Goal: Feedback & Contribution: Contribute content

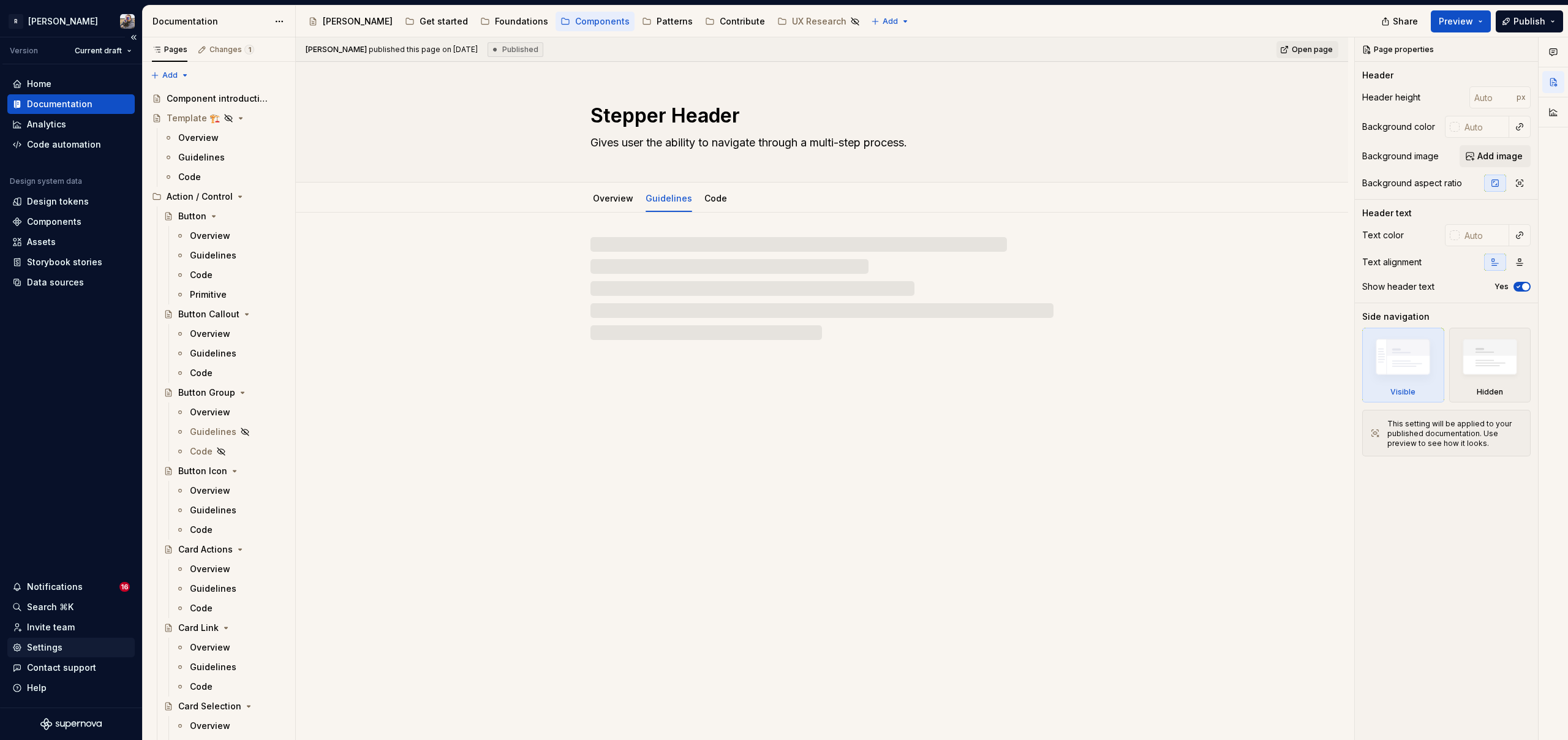
click at [63, 642] on div "Settings" at bounding box center [71, 648] width 118 height 12
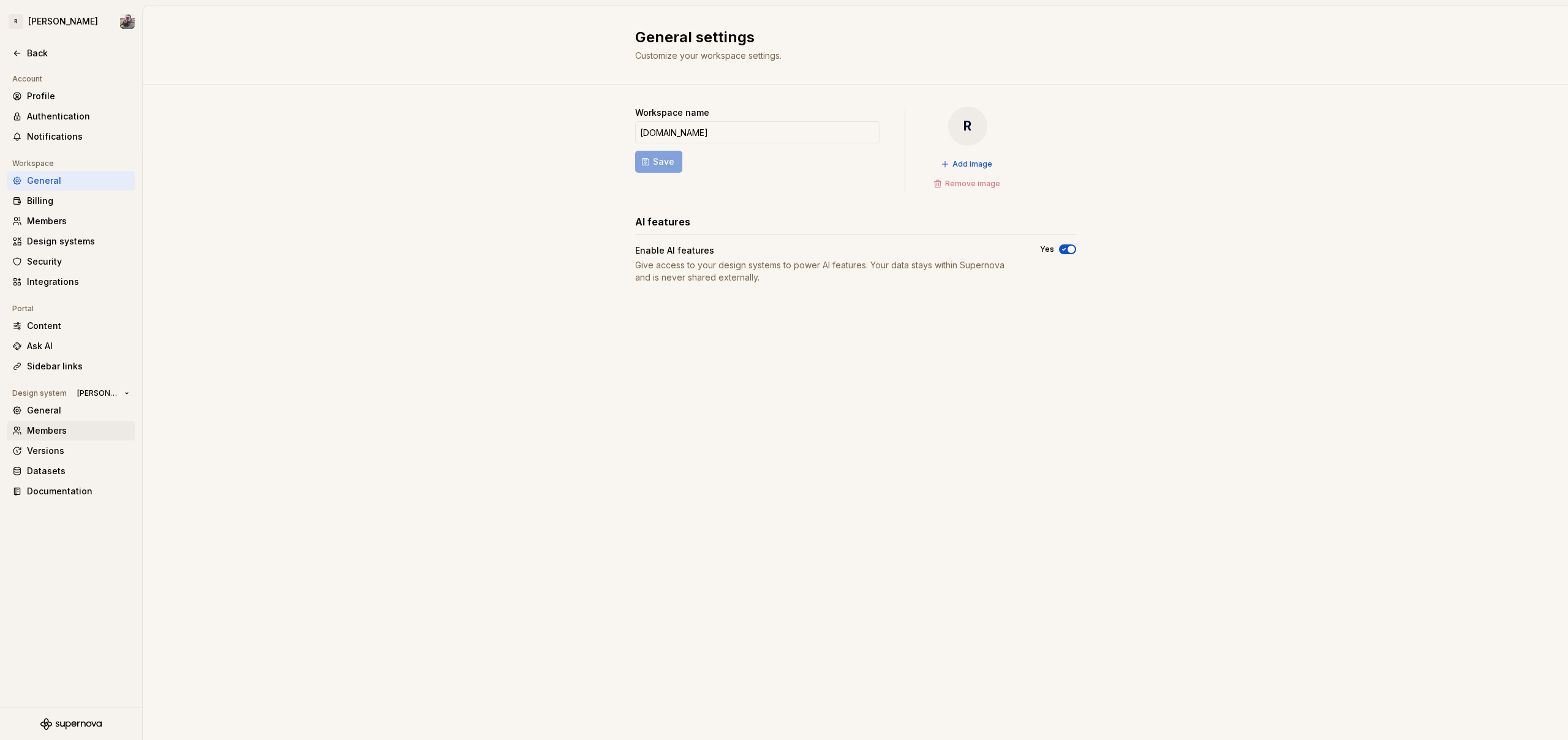
click at [57, 434] on div "Members" at bounding box center [78, 431] width 103 height 12
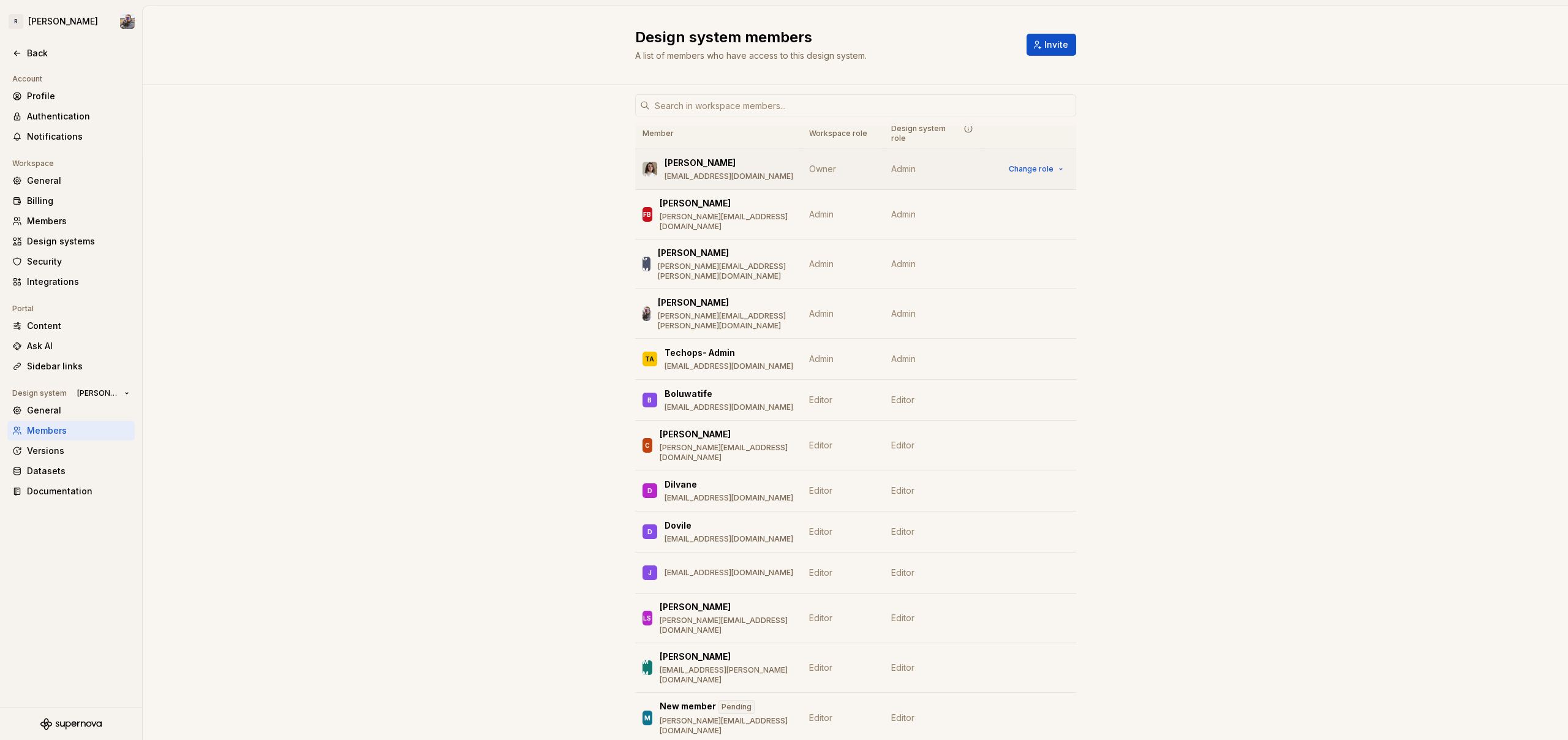
scroll to position [15, 0]
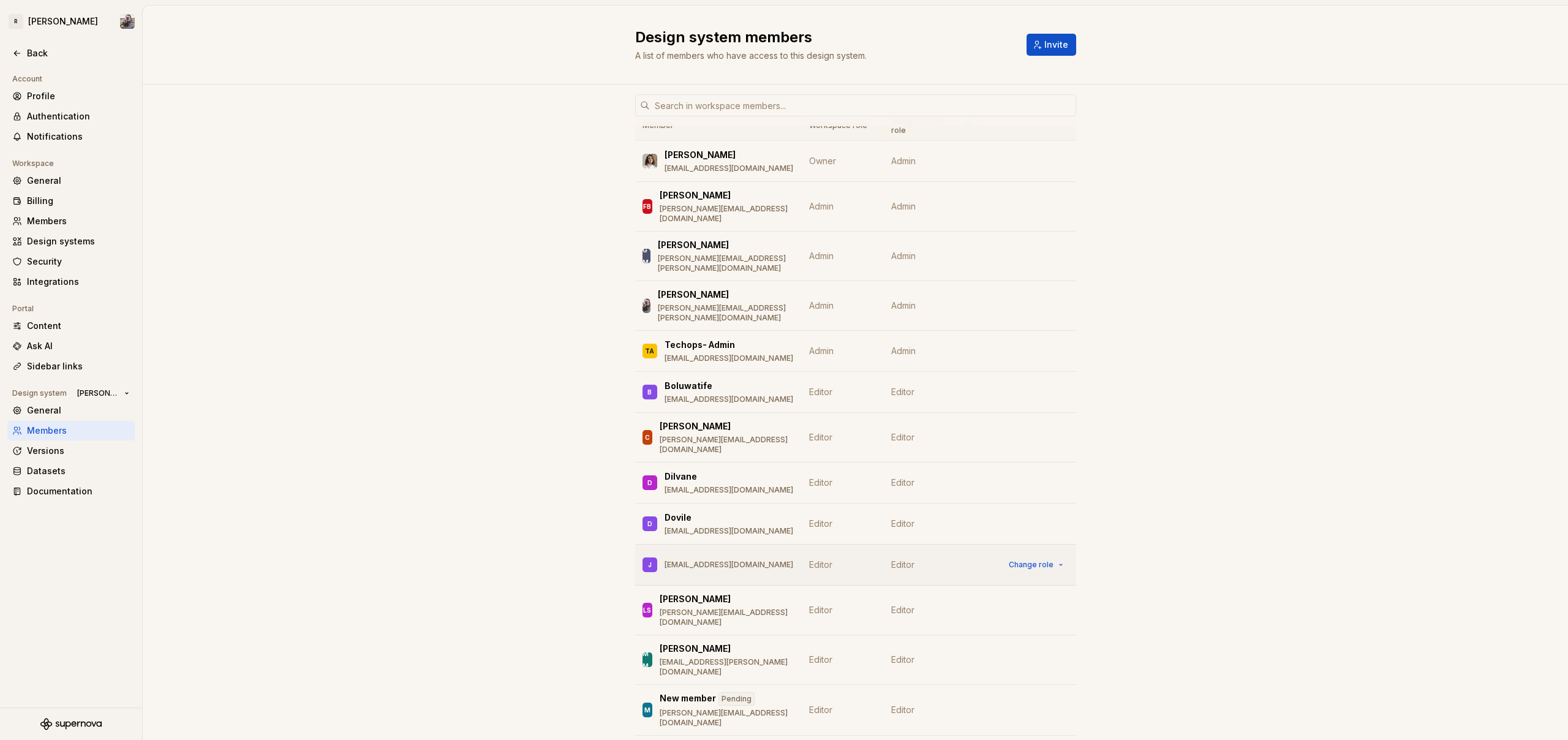
click at [730, 560] on p "[EMAIL_ADDRESS][DOMAIN_NAME]" at bounding box center [728, 565] width 129 height 10
drag, startPoint x: 763, startPoint y: 524, endPoint x: 640, endPoint y: 517, distance: 123.2
click at [642, 552] on div "[PERSON_NAME] [PERSON_NAME][EMAIL_ADDRESS][DOMAIN_NAME]" at bounding box center [718, 565] width 152 height 26
copy div "[PERSON_NAME] [PERSON_NAME][EMAIL_ADDRESS][DOMAIN_NAME]"
click at [49, 29] on html "R [PERSON_NAME] Back Account Profile Authentication Notifications Workspace Gen…" at bounding box center [784, 370] width 1568 height 740
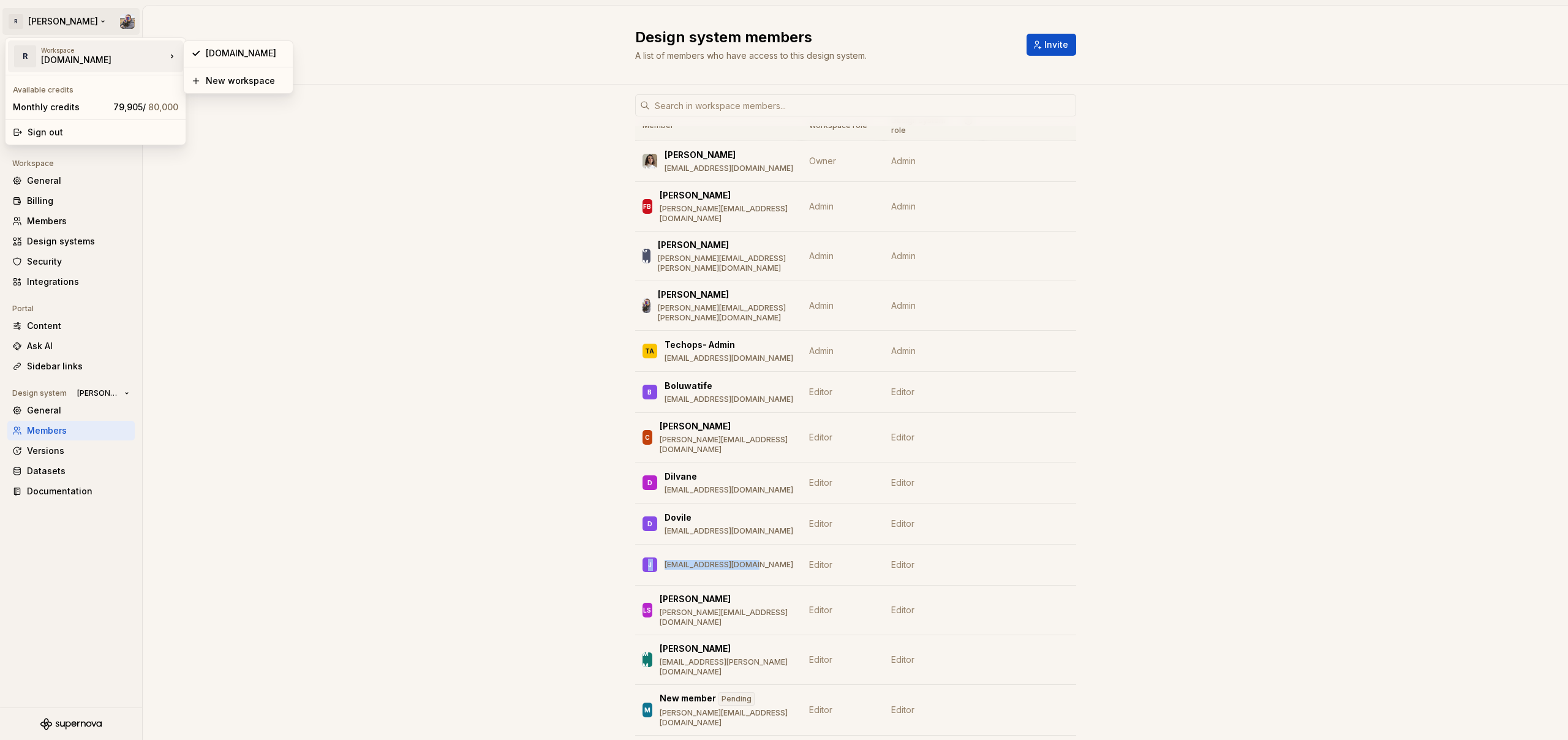
click at [60, 54] on div "[DOMAIN_NAME]" at bounding box center [93, 60] width 104 height 12
click at [62, 57] on div "[DOMAIN_NAME]" at bounding box center [93, 60] width 104 height 12
click at [273, 155] on html "R [PERSON_NAME] Back Account Profile Authentication Notifications Workspace Gen…" at bounding box center [784, 370] width 1568 height 740
click at [51, 90] on div "Profile" at bounding box center [78, 96] width 103 height 12
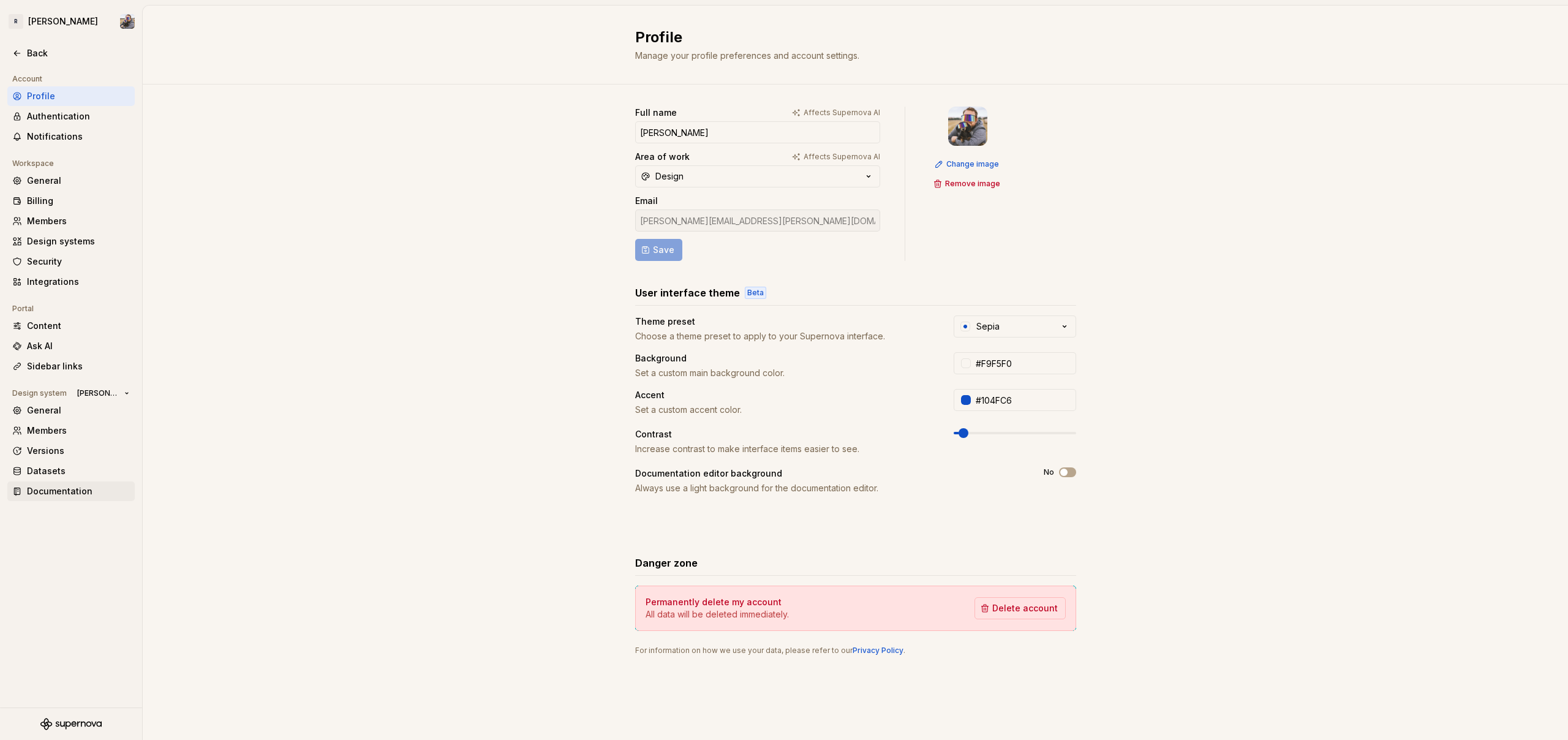
click at [63, 489] on div "Documentation" at bounding box center [78, 491] width 103 height 12
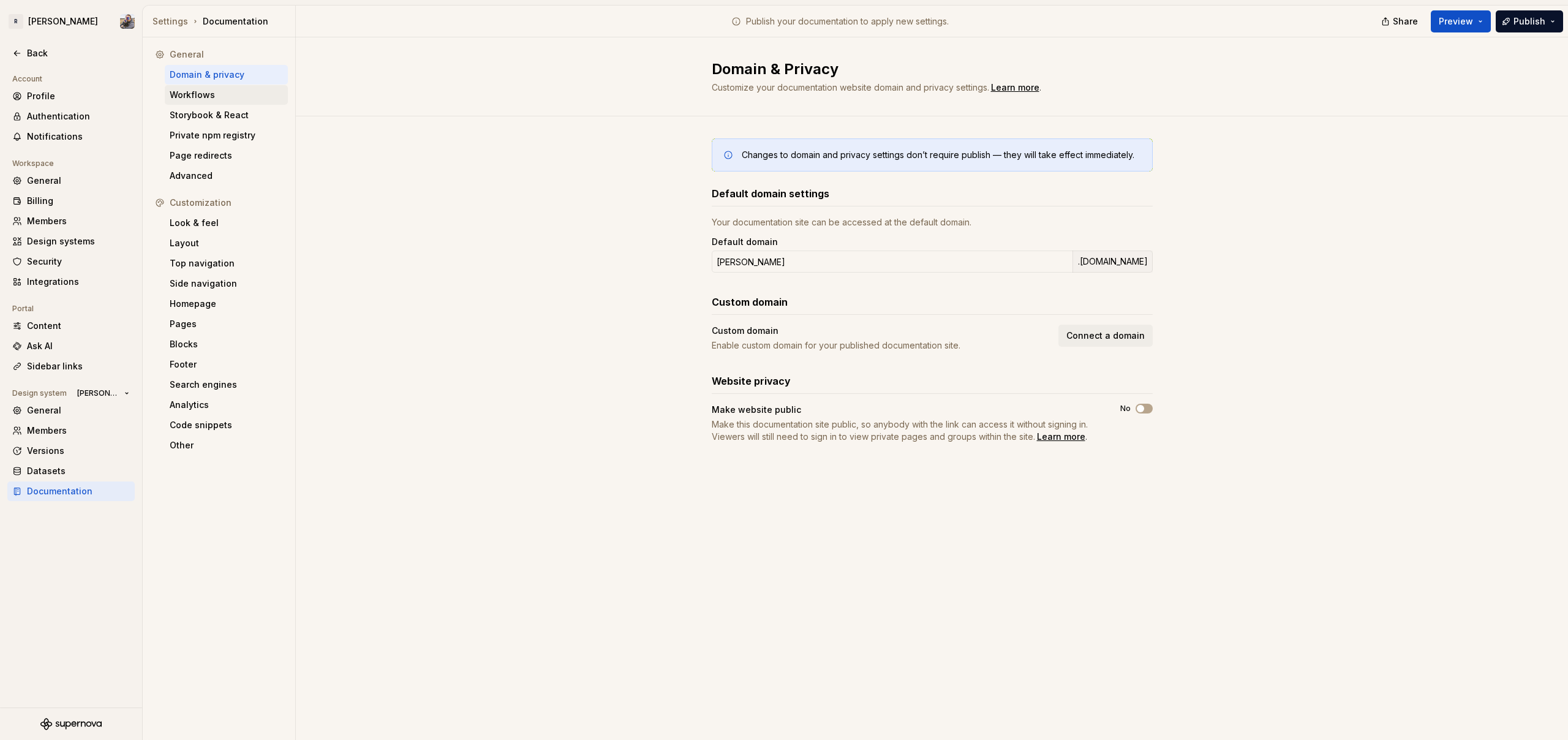
click at [203, 98] on div "Workflows" at bounding box center [226, 95] width 113 height 12
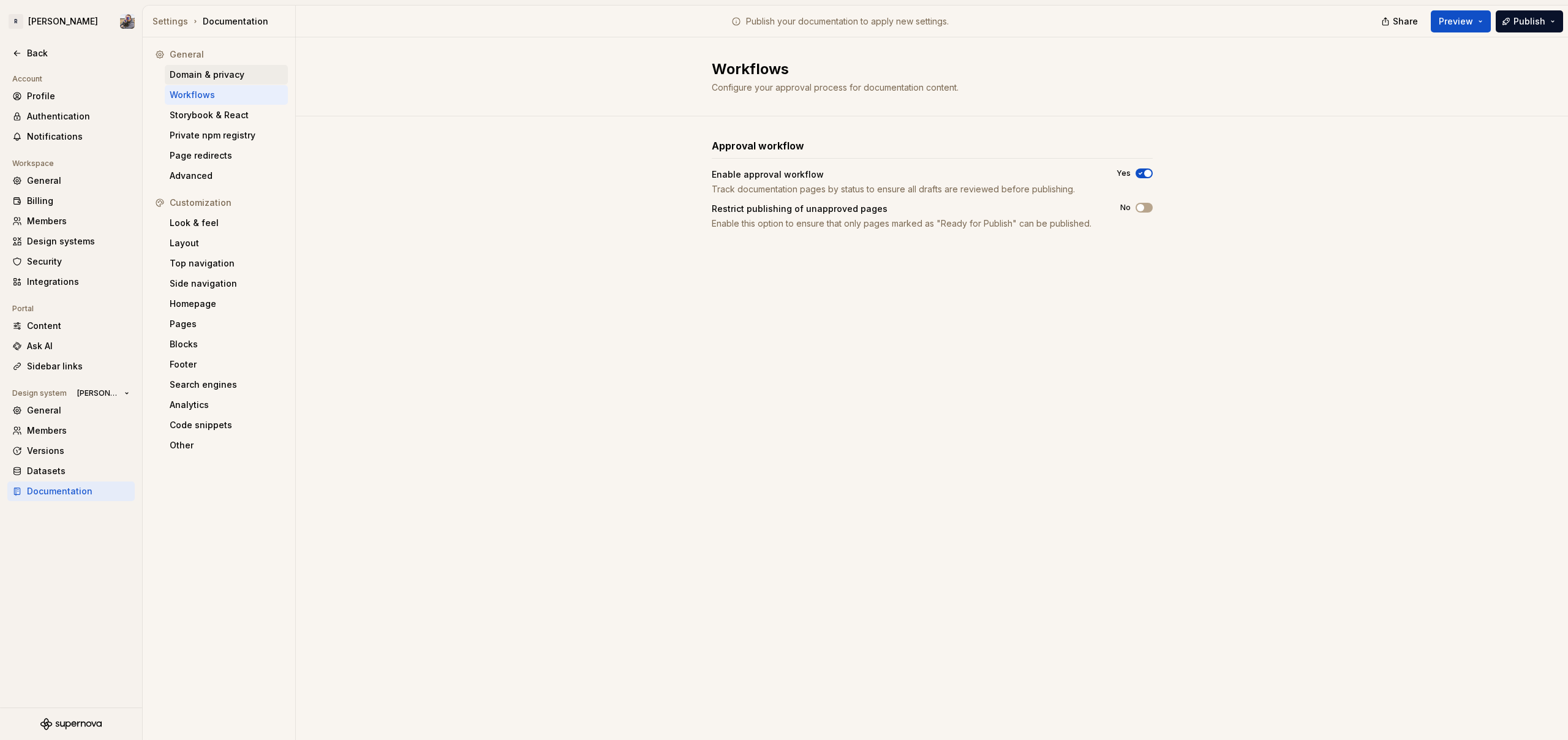
click at [204, 75] on div "Domain & privacy" at bounding box center [226, 75] width 113 height 12
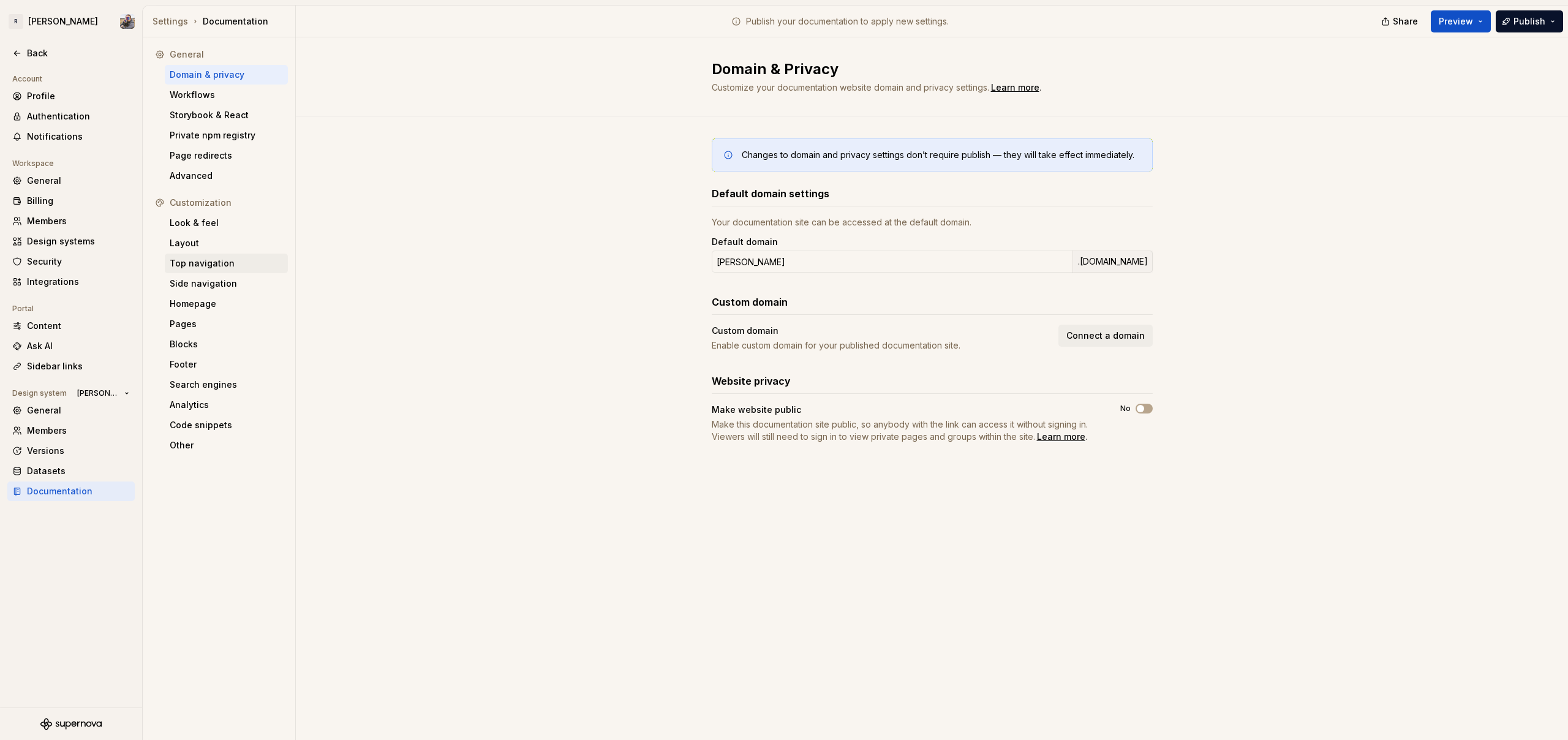
click at [213, 271] on div "Top navigation" at bounding box center [226, 263] width 123 height 20
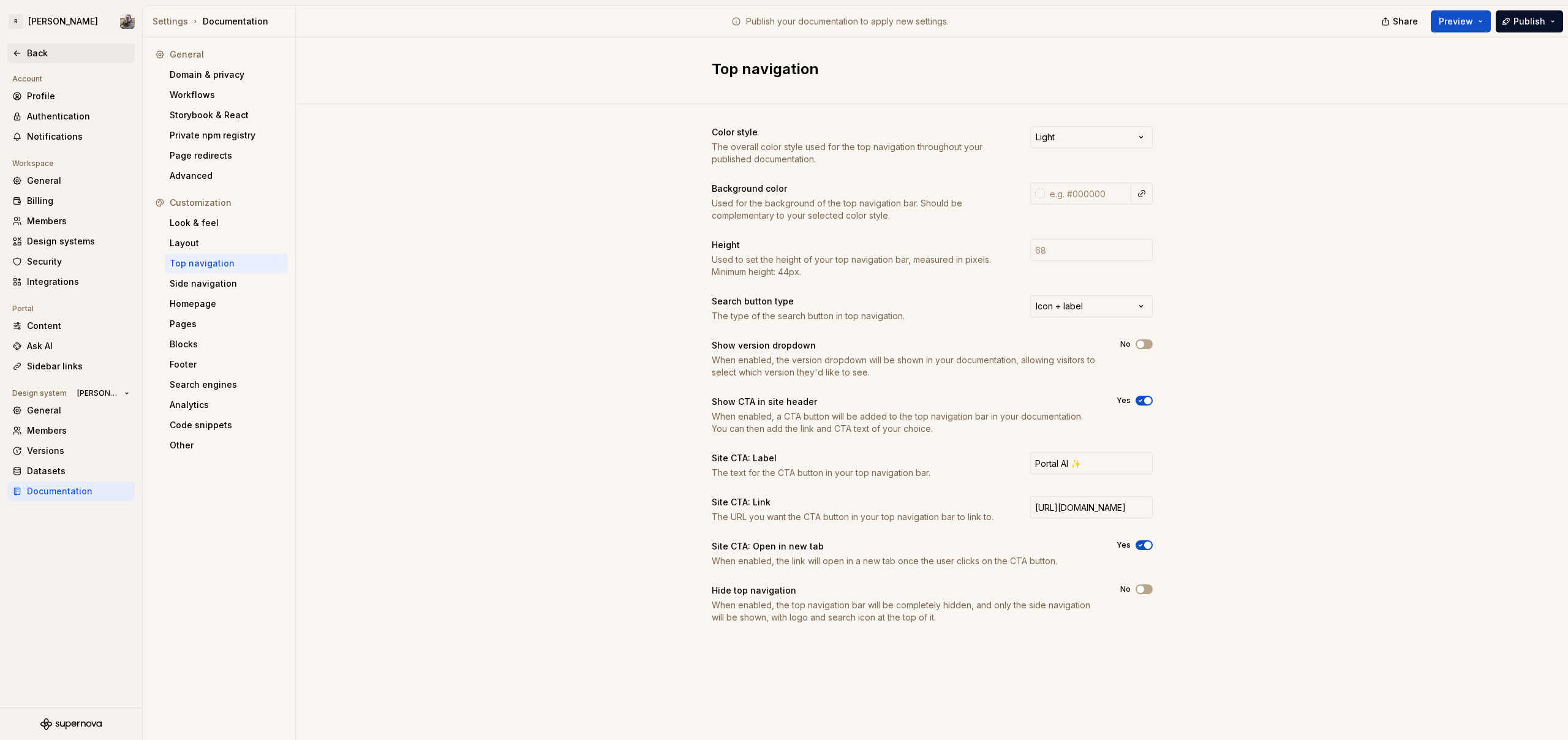
click at [45, 52] on div "Back" at bounding box center [78, 54] width 103 height 12
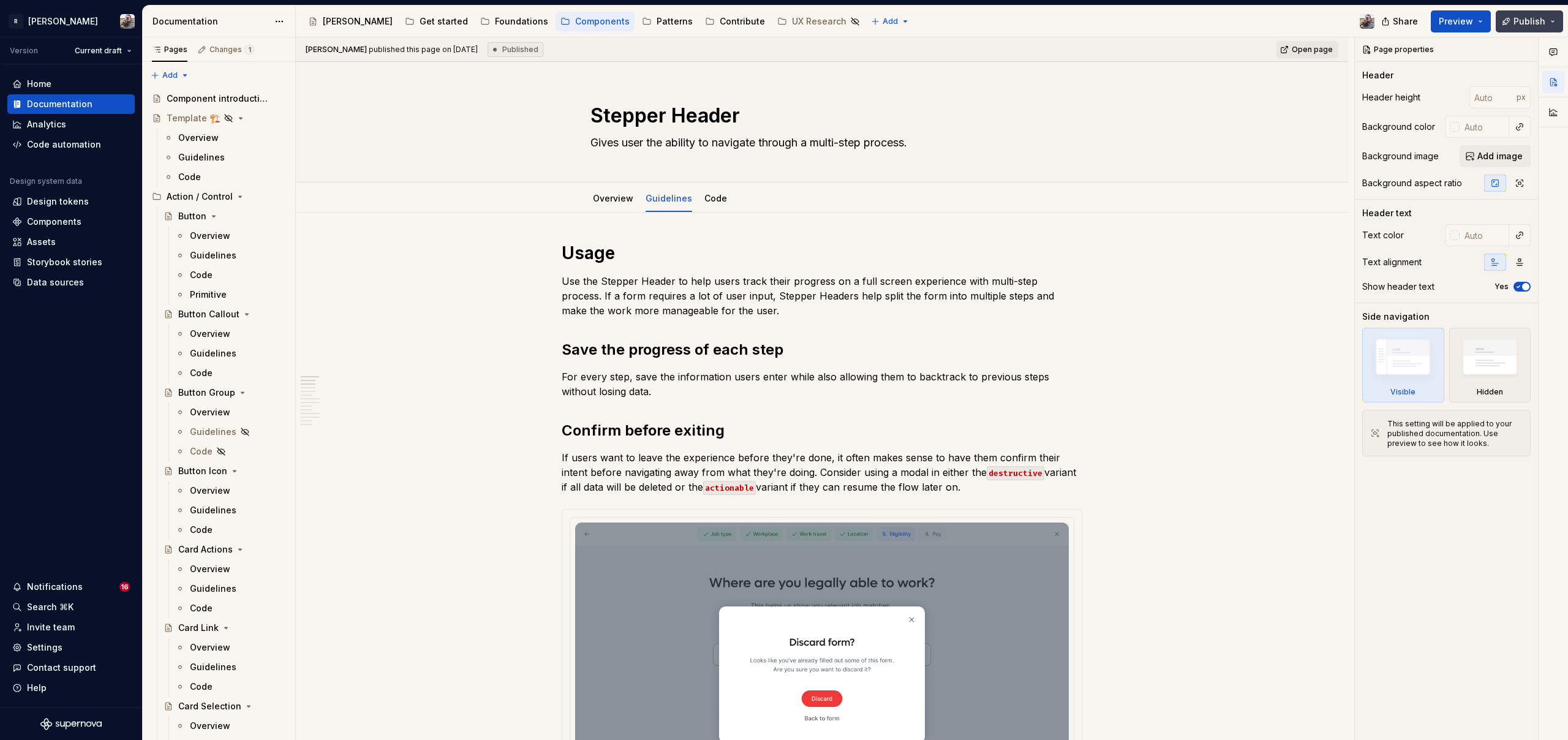
click at [1544, 15] on span "Publish" at bounding box center [1529, 21] width 32 height 12
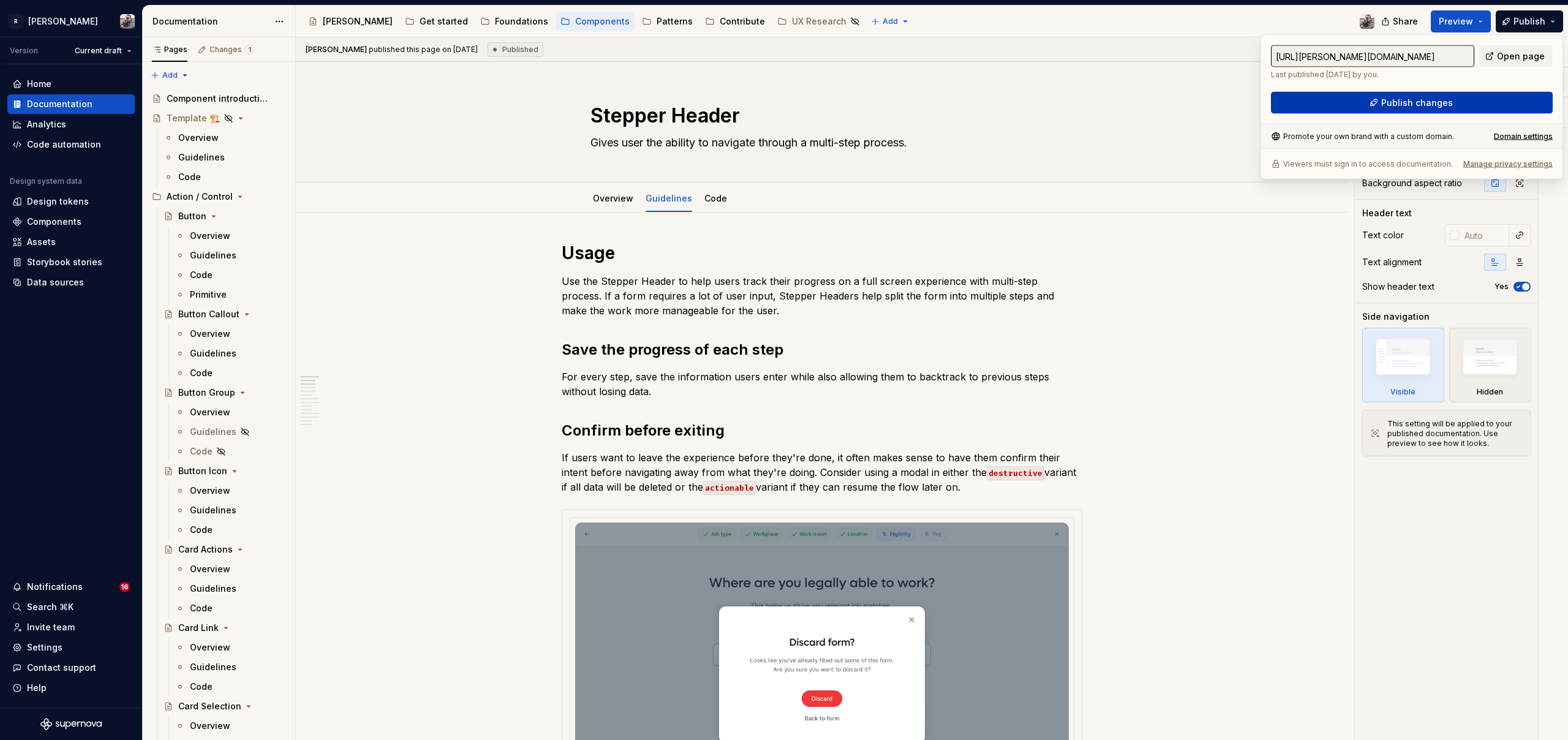
click at [1389, 98] on span "Publish changes" at bounding box center [1416, 103] width 72 height 12
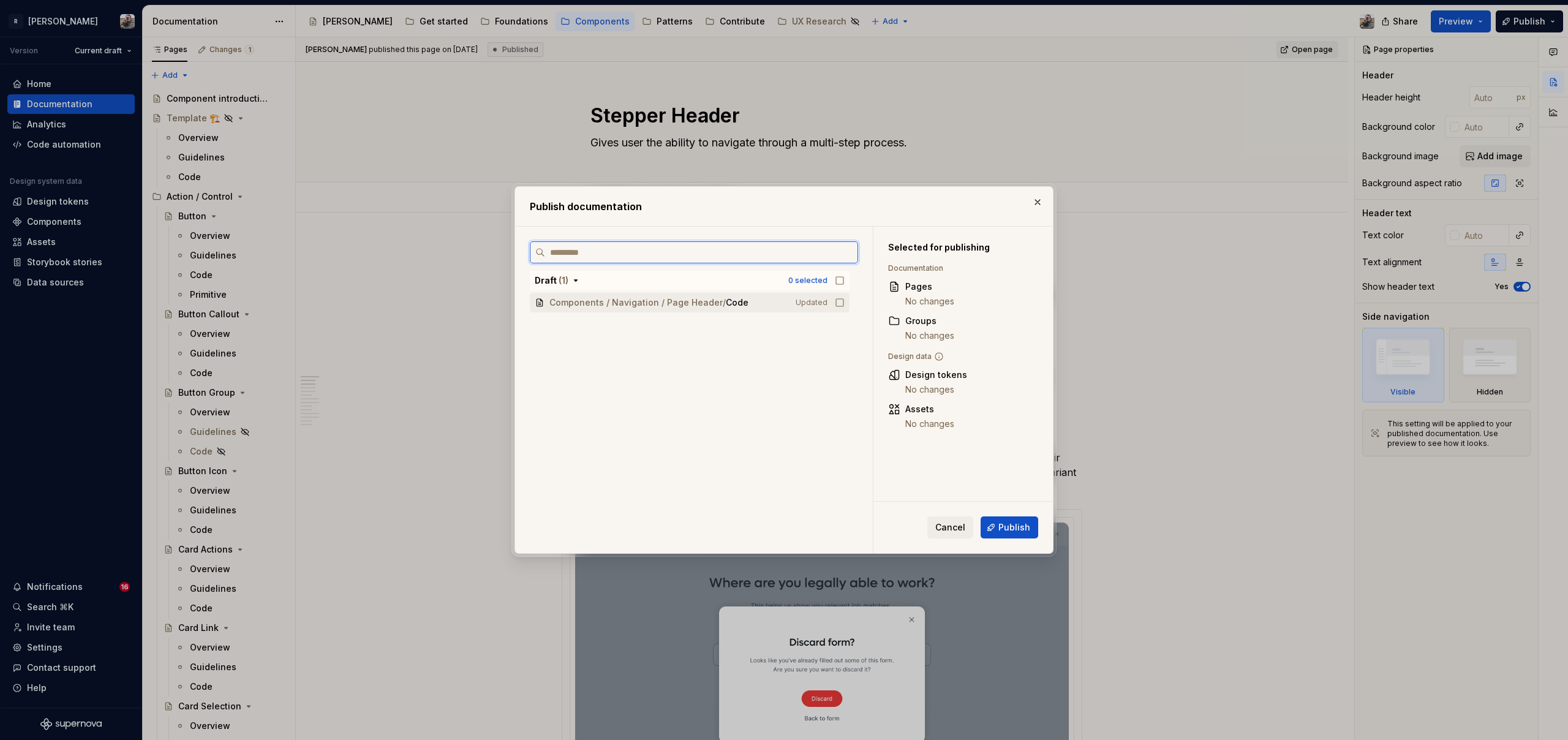
click at [757, 299] on span "Components / Navigation / Page Header / Code" at bounding box center [664, 302] width 229 height 12
click at [748, 300] on span "Components / Navigation / Page Header / Code" at bounding box center [664, 302] width 229 height 12
click at [1031, 201] on button "button" at bounding box center [1037, 202] width 17 height 17
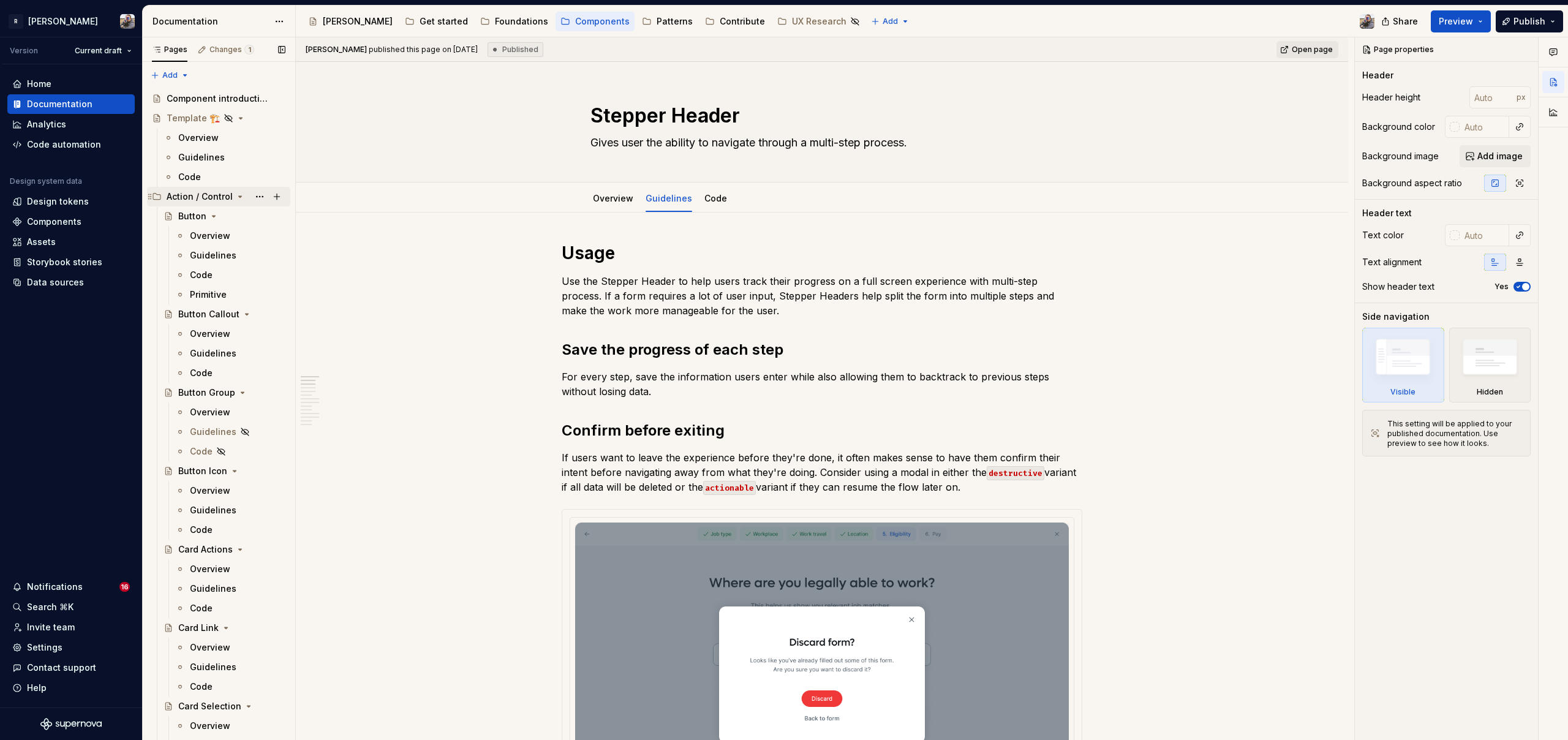
click at [237, 195] on icon "Page tree" at bounding box center [240, 196] width 10 height 10
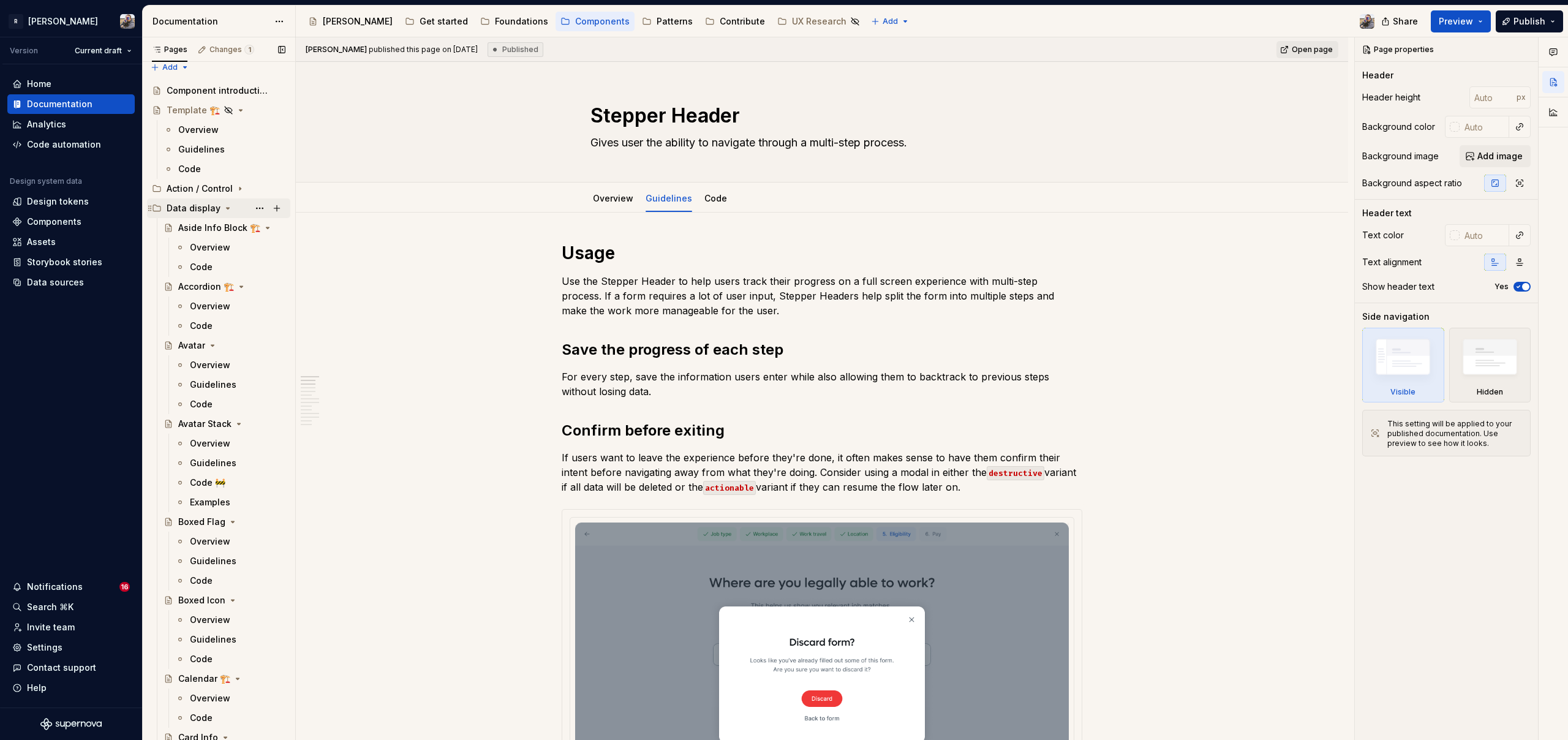
click at [224, 206] on icon "Page tree" at bounding box center [228, 208] width 10 height 10
click at [214, 227] on icon "Page tree" at bounding box center [216, 228] width 3 height 2
click at [204, 244] on icon "Page tree" at bounding box center [199, 247] width 10 height 10
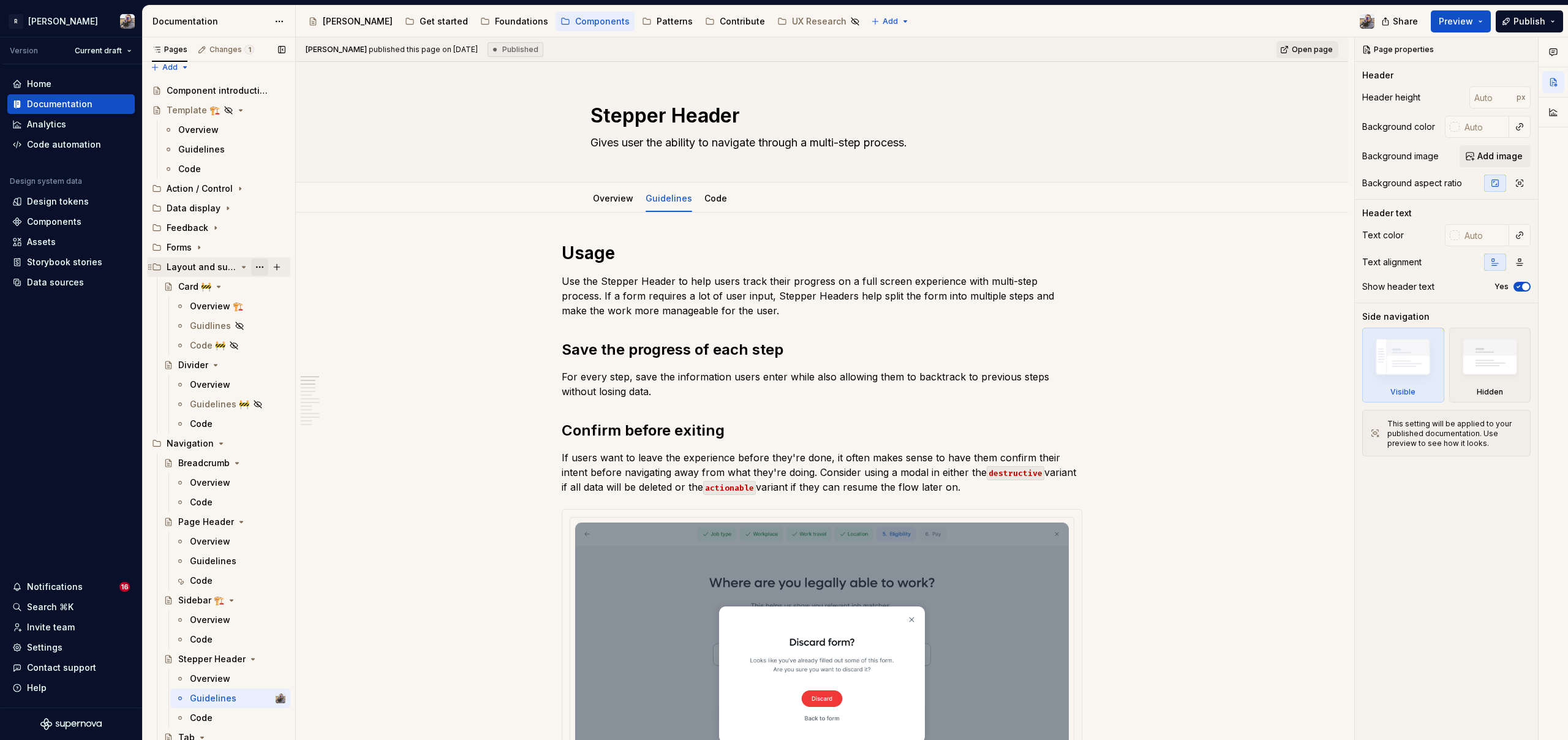
click at [252, 269] on button "Page tree" at bounding box center [259, 267] width 17 height 17
click at [228, 279] on div "Pages Changes 1 Add Accessibility guide for tree Page tree. Navigate the tree w…" at bounding box center [218, 391] width 153 height 708
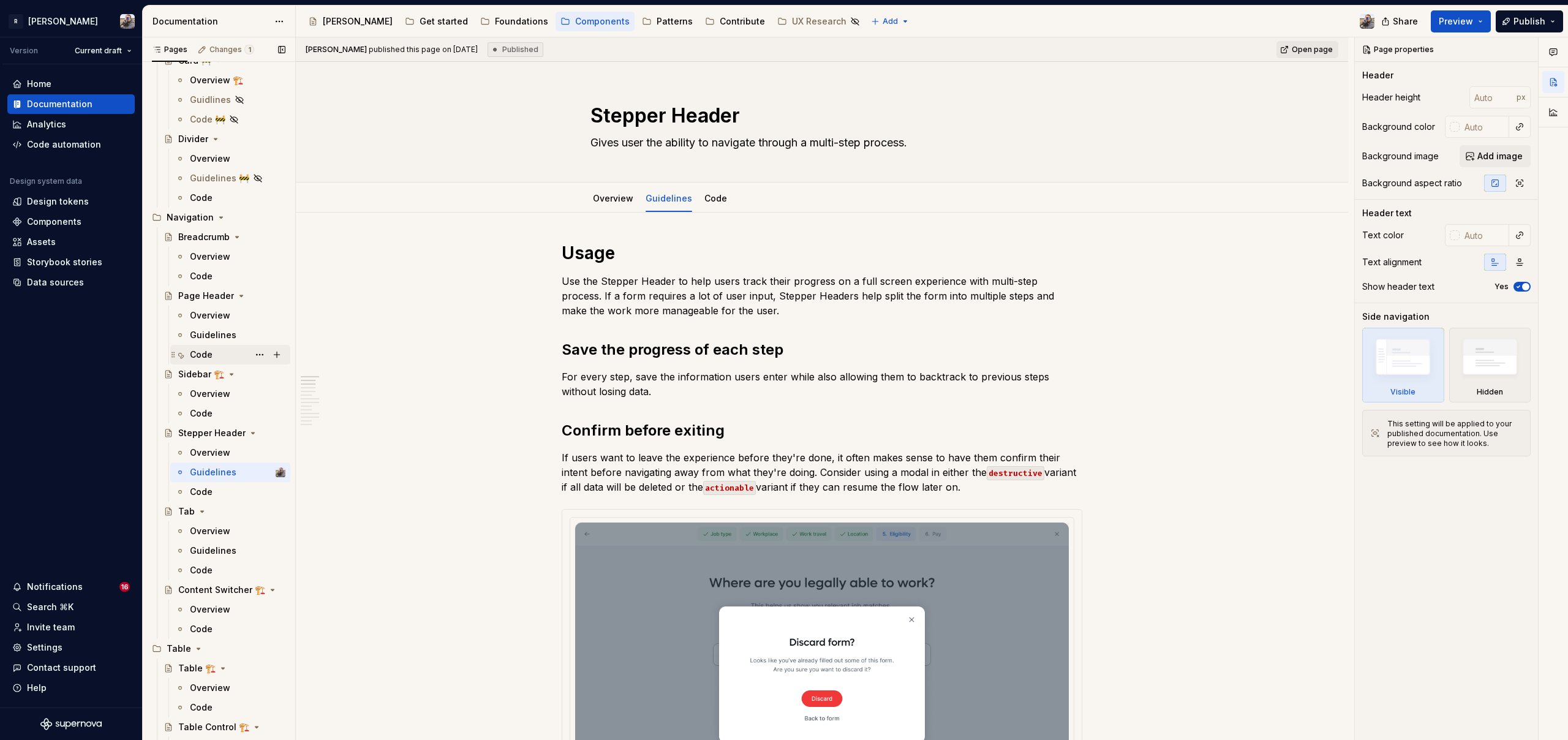
scroll to position [376, 0]
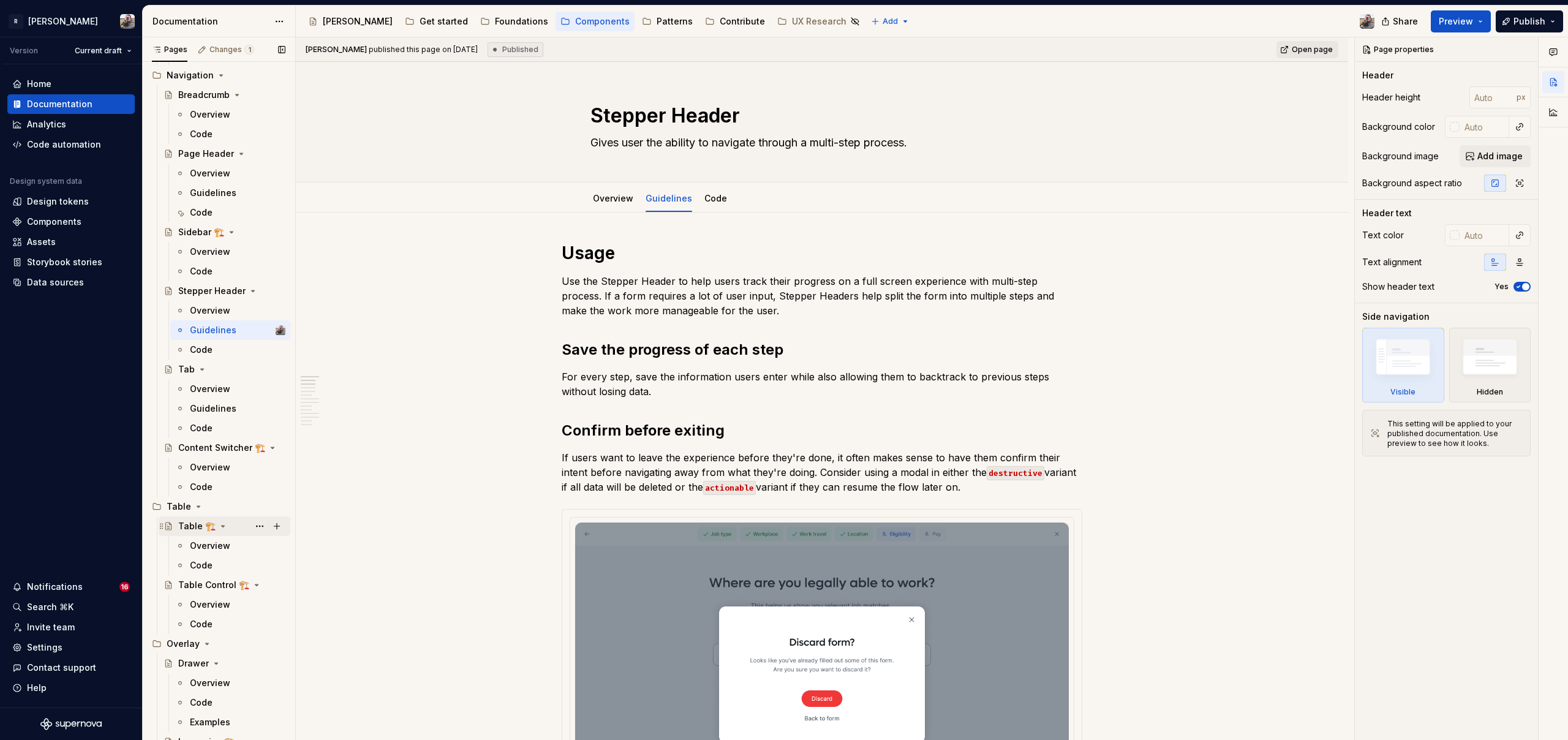
click at [191, 527] on div "Table 🏗️" at bounding box center [197, 527] width 38 height 12
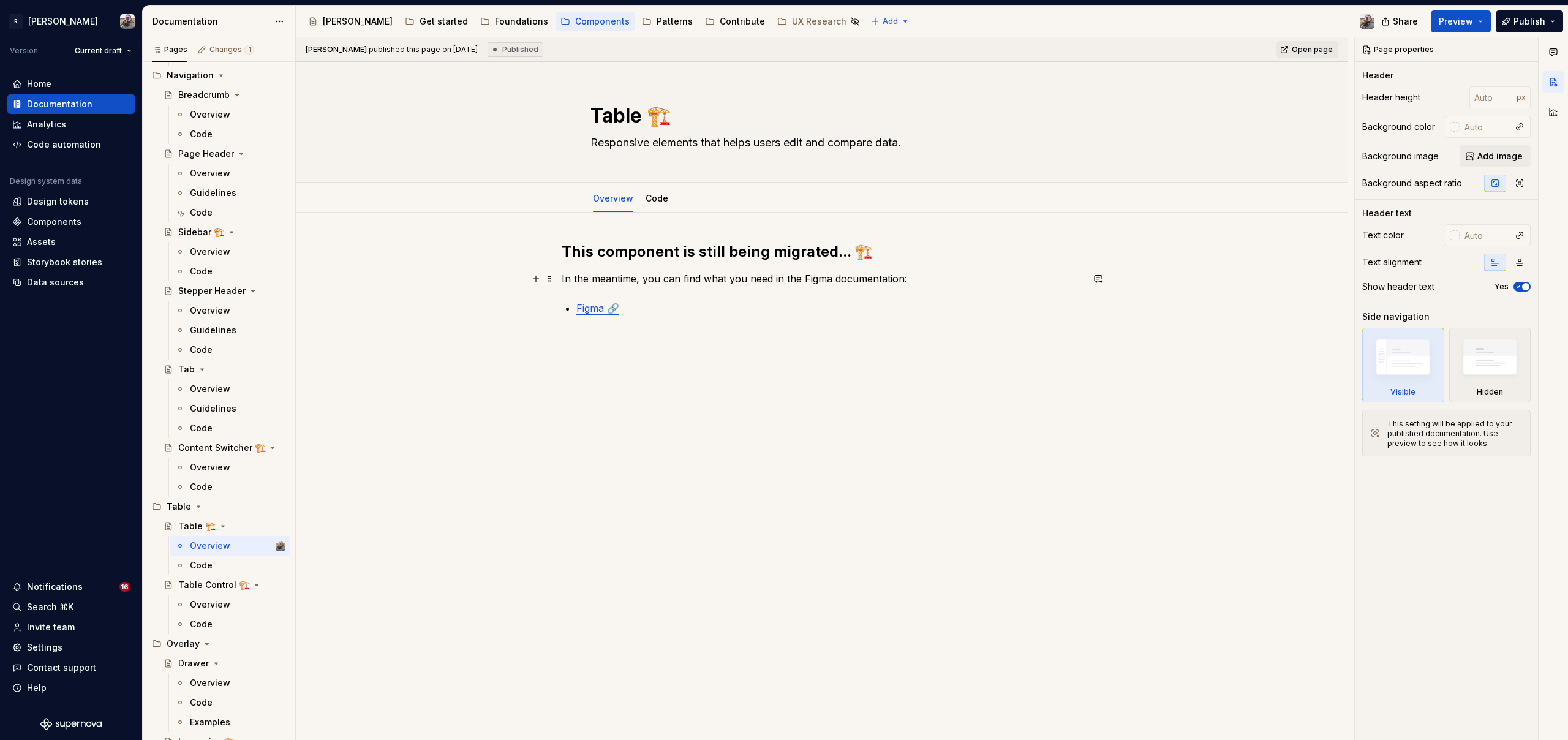
type textarea "*"
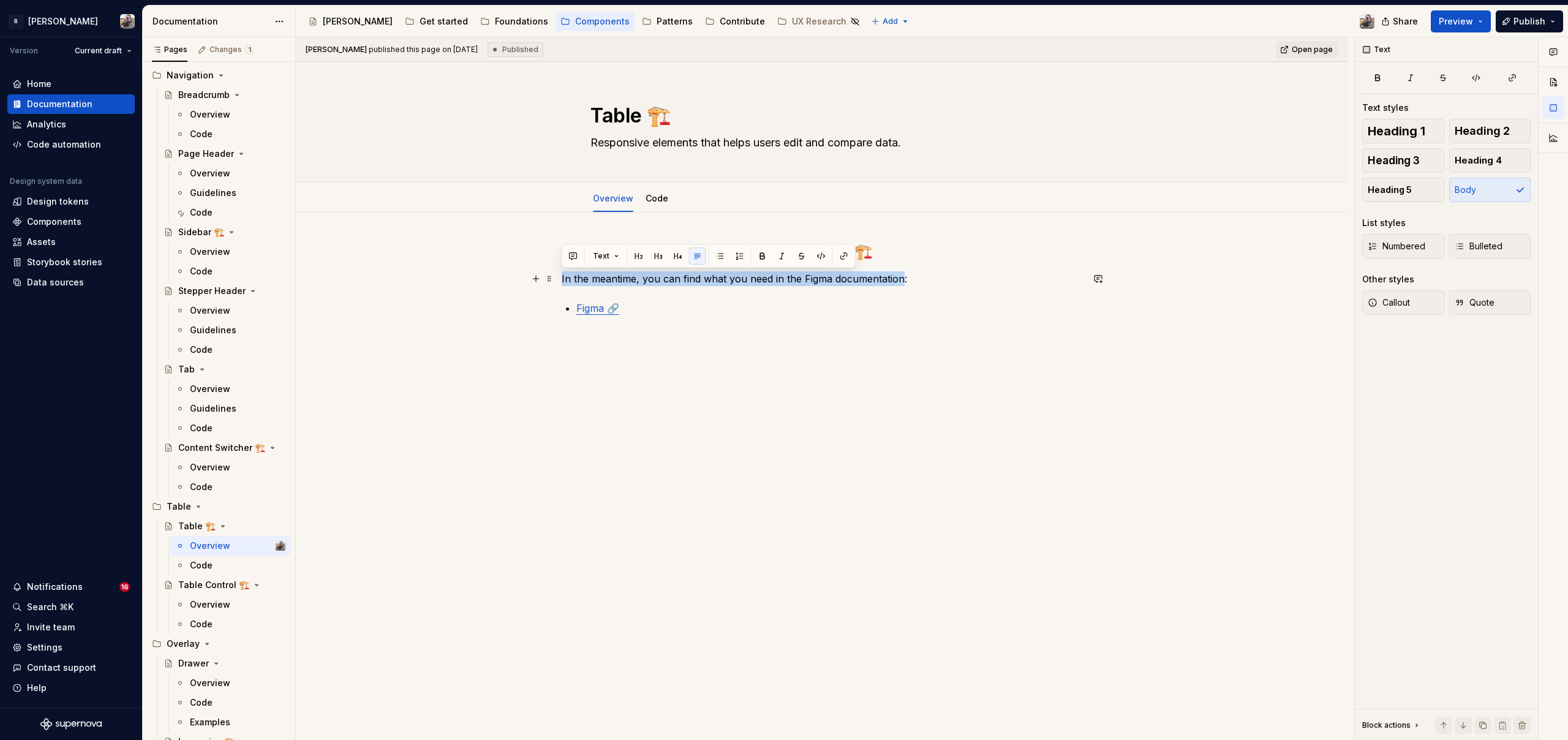
drag, startPoint x: 562, startPoint y: 279, endPoint x: 902, endPoint y: 282, distance: 340.0
click at [902, 282] on p "In the meantime, you can find what you need in the Figma documentation:" at bounding box center [822, 278] width 521 height 14
click at [1095, 275] on button "button" at bounding box center [1098, 278] width 17 height 17
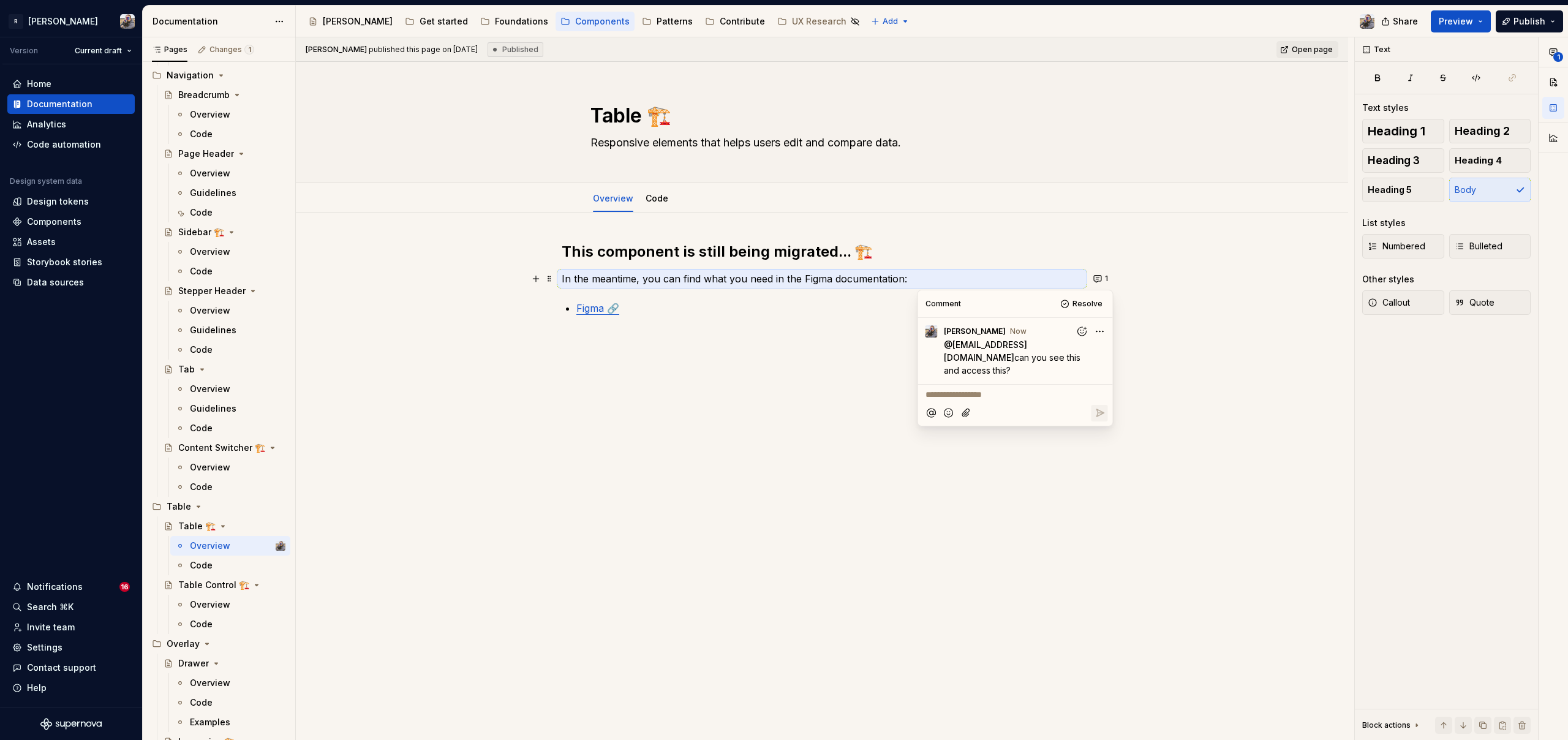
click at [1102, 327] on html "R [PERSON_NAME] Version Current draft Home Documentation Analytics Code automat…" at bounding box center [784, 370] width 1568 height 740
click at [997, 325] on html "R [PERSON_NAME] Version Current draft Home Documentation Analytics Code automat…" at bounding box center [784, 370] width 1568 height 740
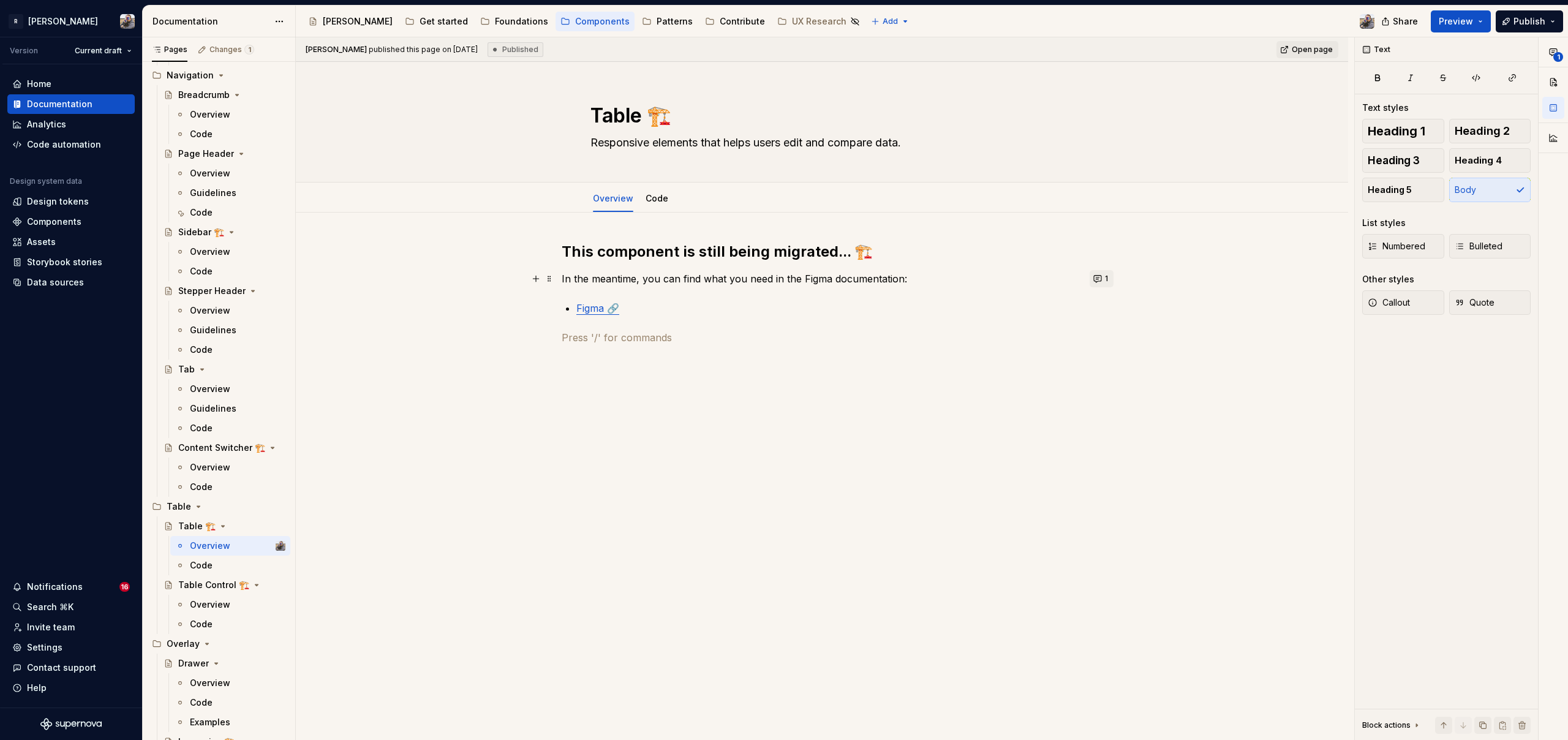
click at [1102, 281] on button "1" at bounding box center [1101, 278] width 24 height 17
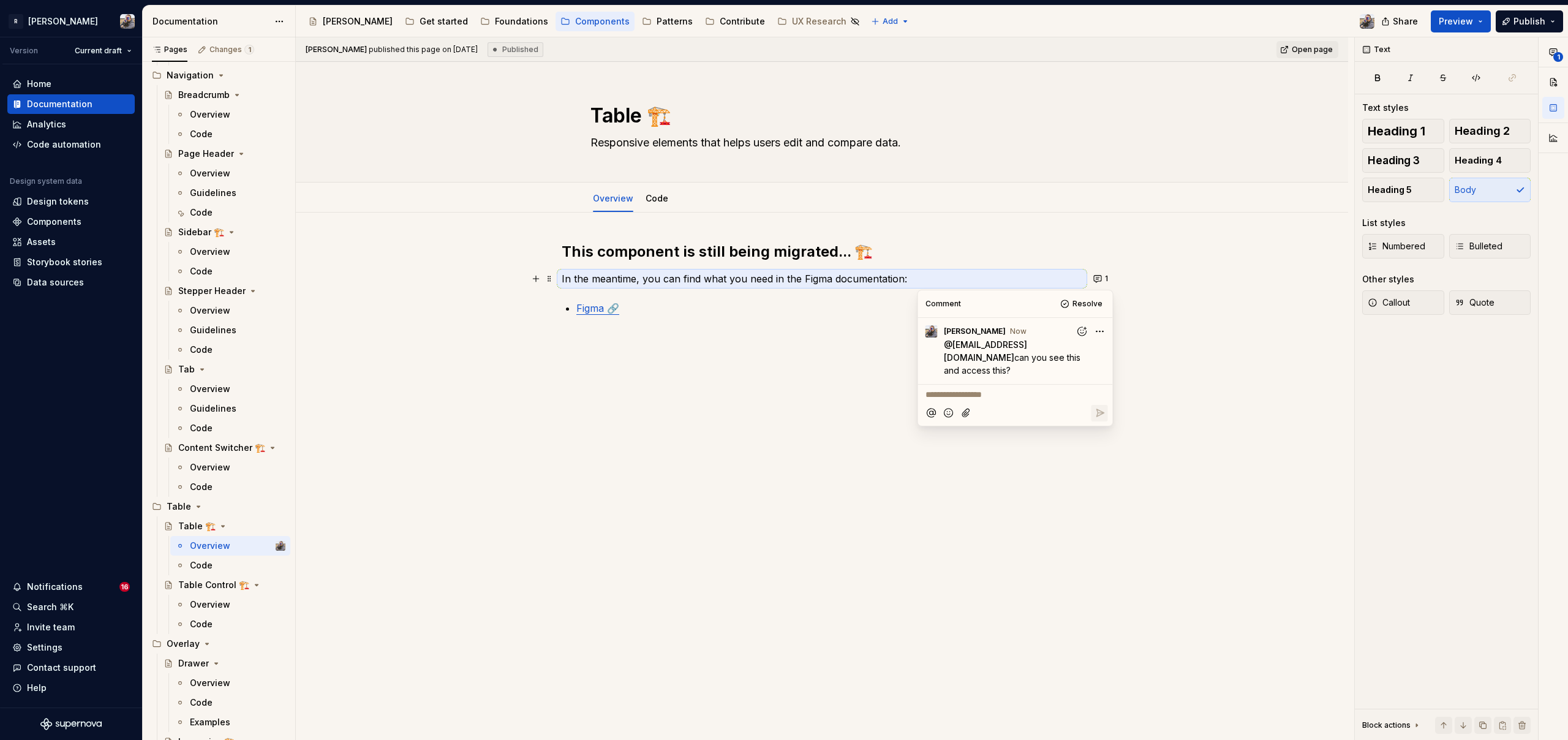
click at [1020, 309] on div "Comment Resolve" at bounding box center [1015, 304] width 194 height 27
click at [1517, 18] on span "Publish" at bounding box center [1529, 21] width 32 height 12
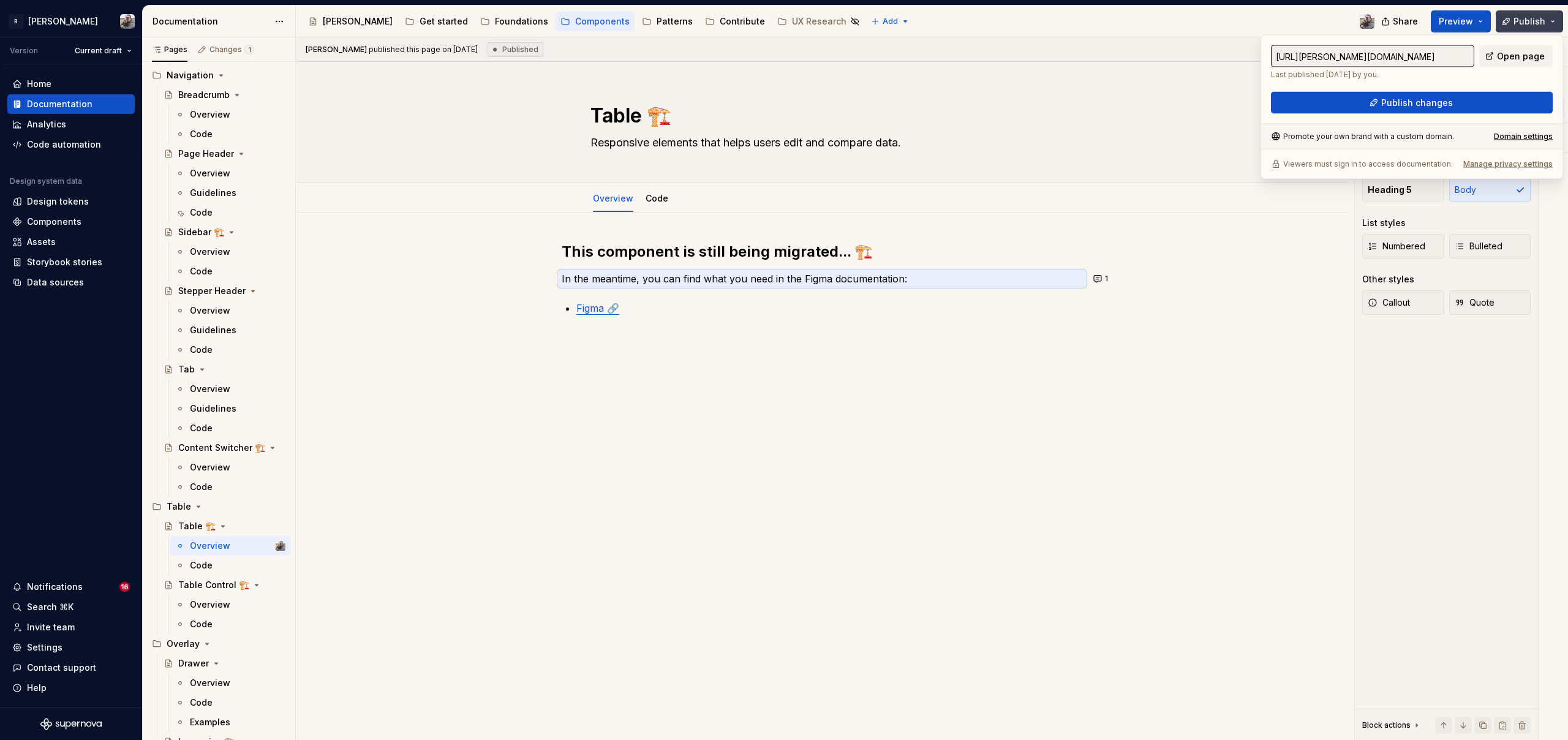
click at [1530, 19] on span "Publish" at bounding box center [1529, 21] width 32 height 12
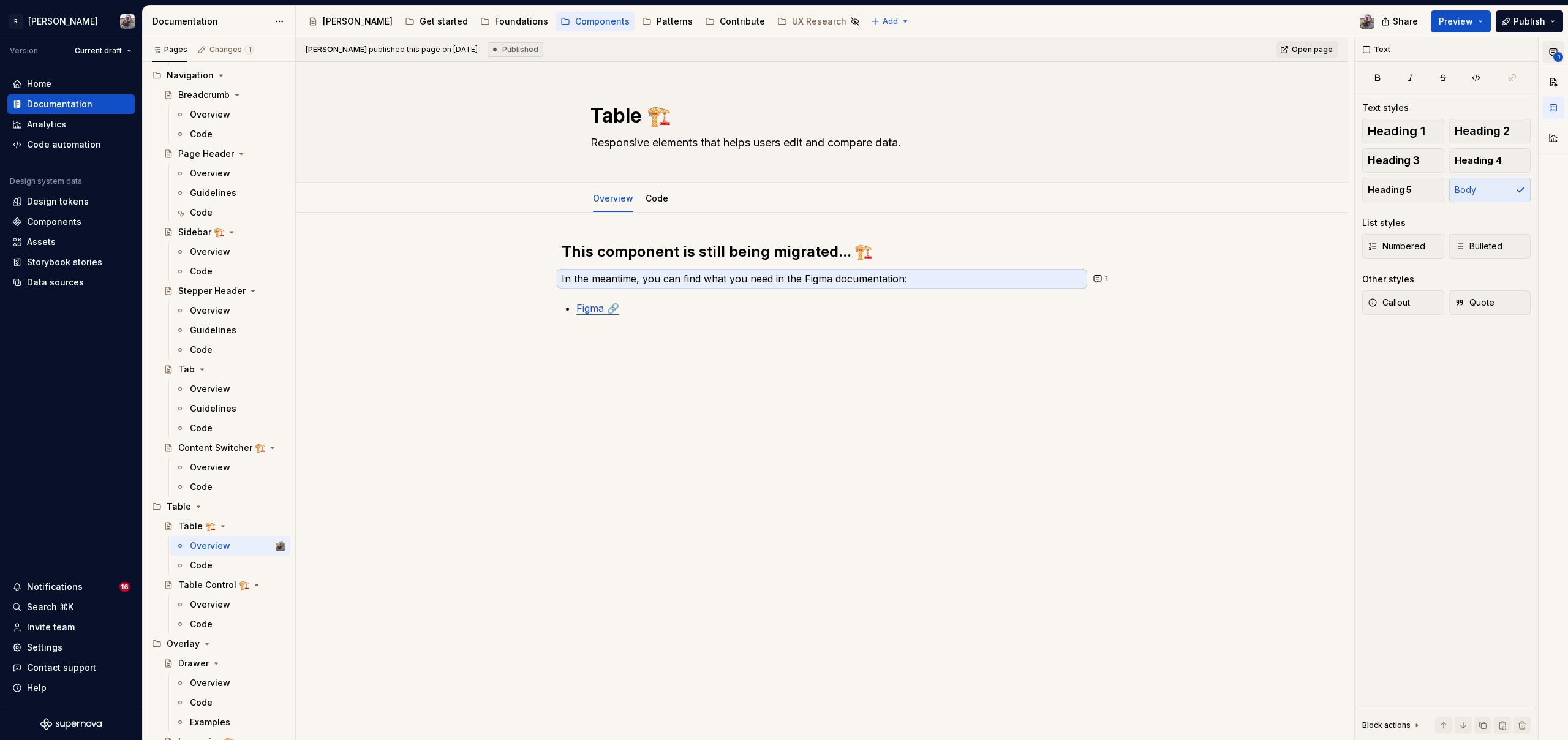
click at [1546, 49] on button "1" at bounding box center [1553, 51] width 22 height 22
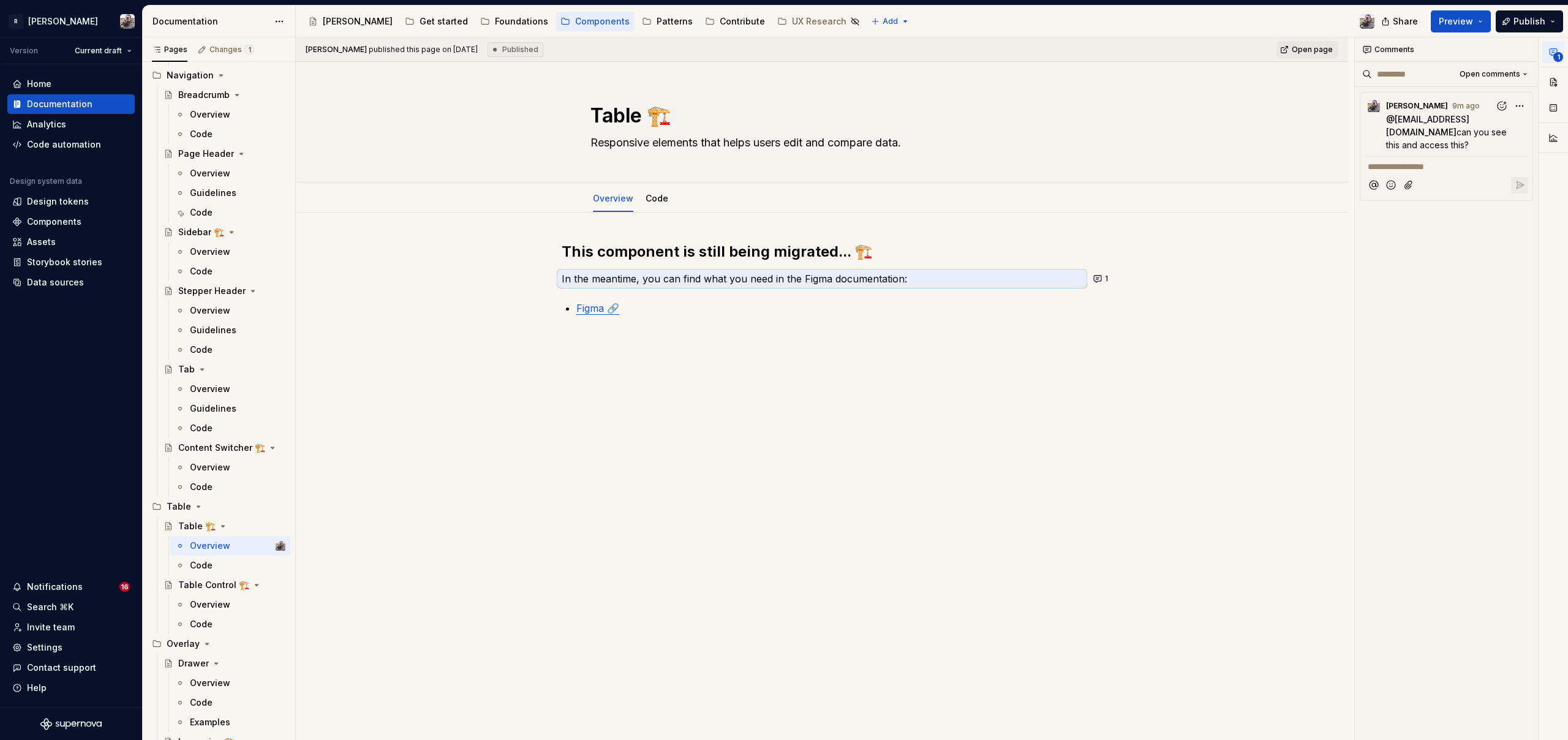
click at [1547, 48] on button "1" at bounding box center [1553, 51] width 22 height 22
click at [1536, 17] on span "Publish" at bounding box center [1529, 21] width 32 height 12
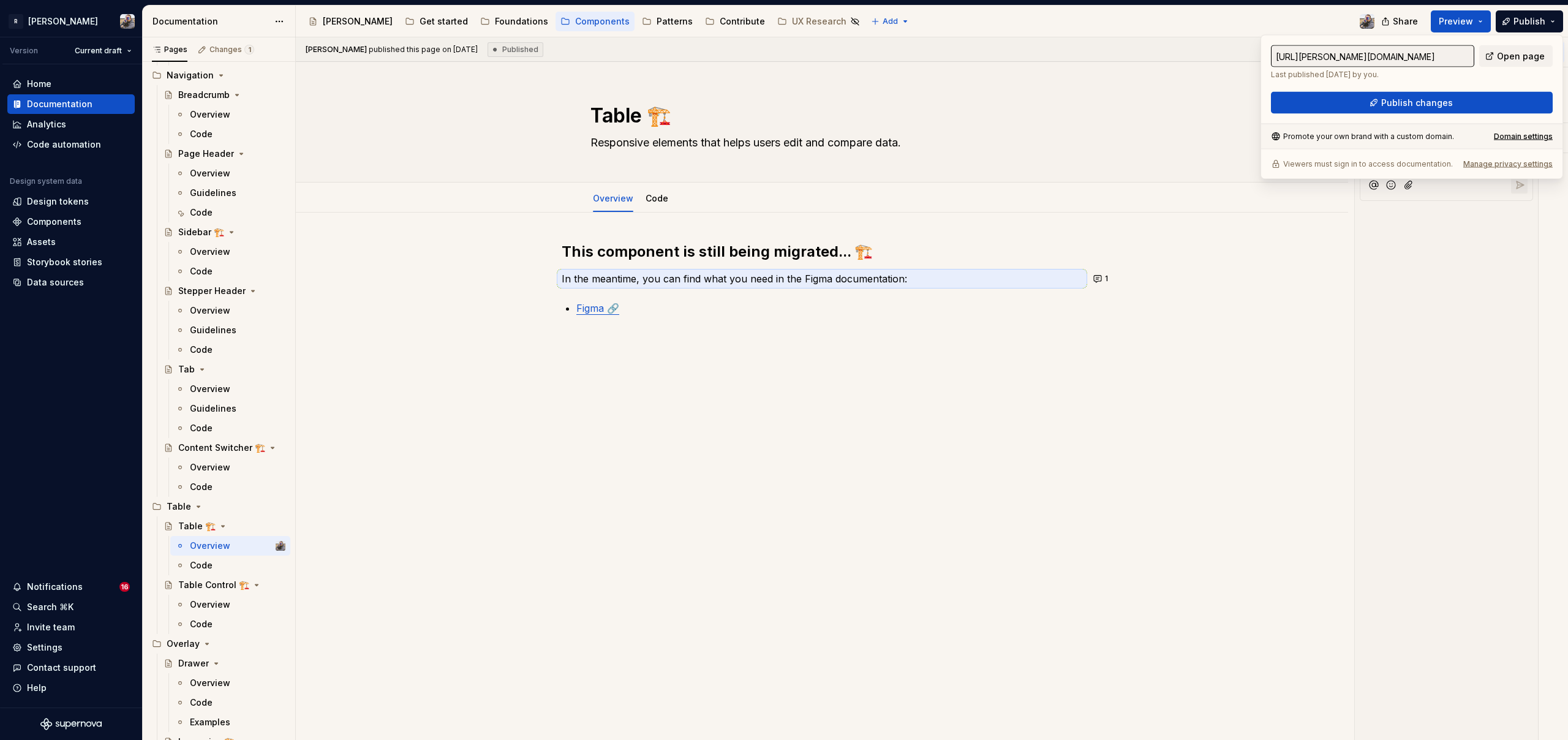
click at [1514, 42] on div "[URL][PERSON_NAME][DOMAIN_NAME] Last published [DATE] by you. Open page Publish…" at bounding box center [1411, 107] width 302 height 145
click at [1514, 46] on link "Open page" at bounding box center [1515, 56] width 73 height 22
type textarea "*"
